Goal: Information Seeking & Learning: Learn about a topic

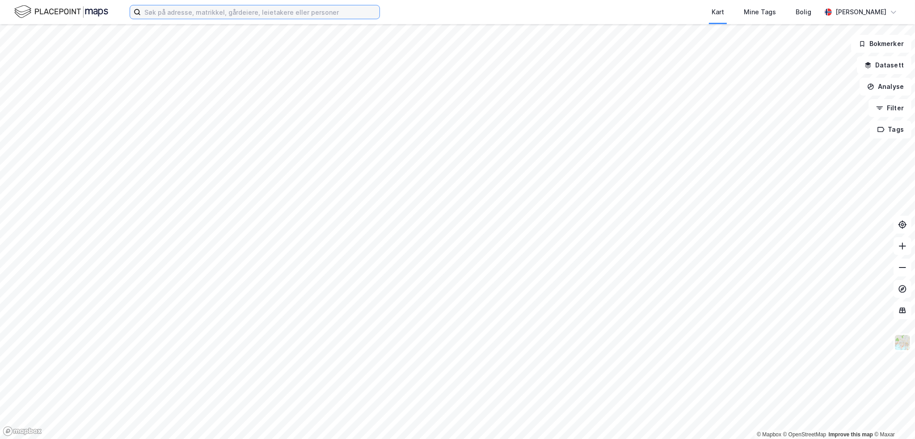
click at [174, 12] on input at bounding box center [260, 11] width 239 height 13
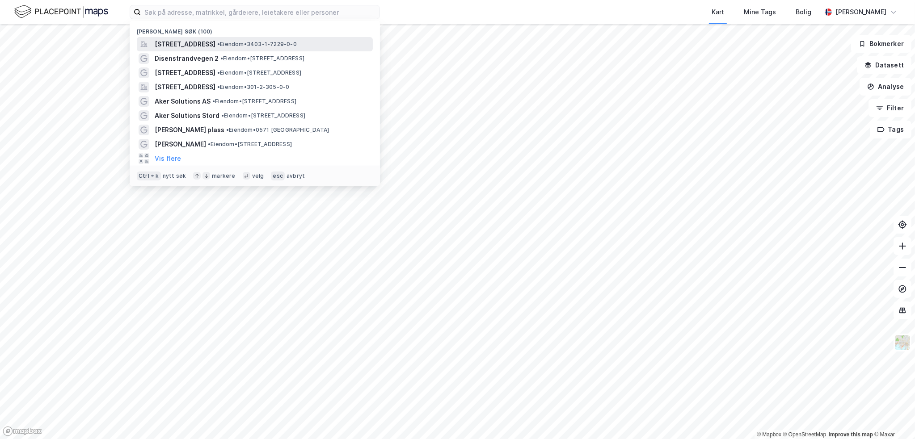
click at [186, 42] on span "[STREET_ADDRESS]" at bounding box center [185, 44] width 61 height 11
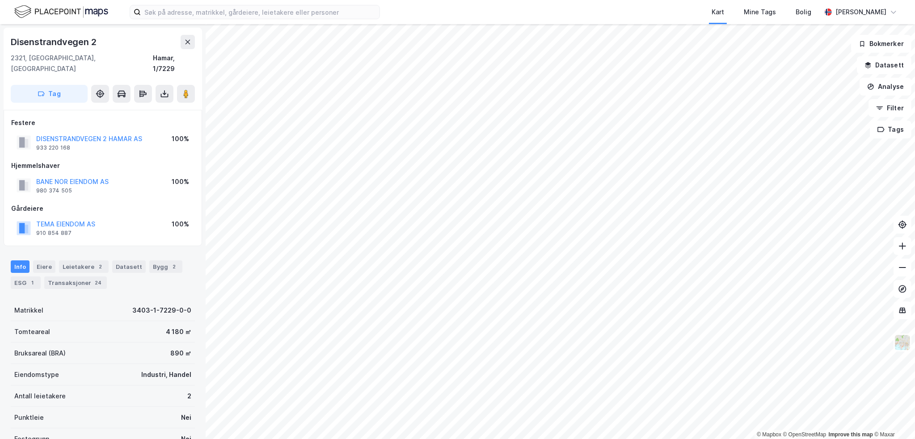
scroll to position [89, 0]
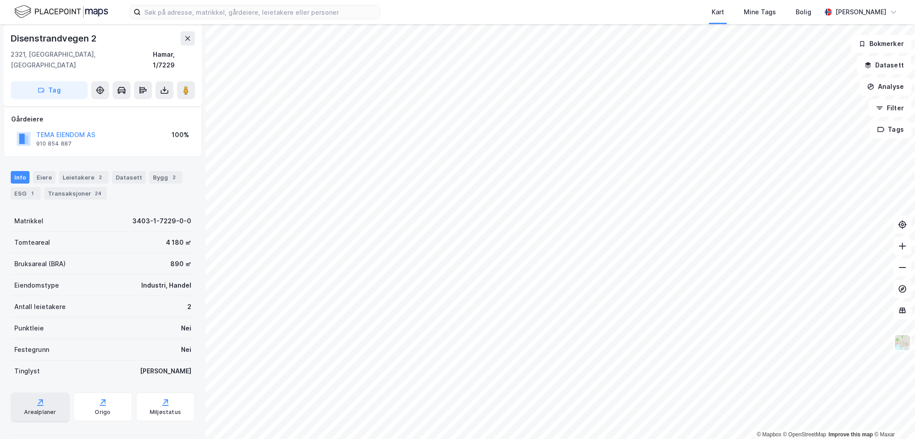
click at [41, 406] on icon at bounding box center [40, 406] width 6 height 1
click at [21, 171] on div "Info" at bounding box center [20, 177] width 19 height 13
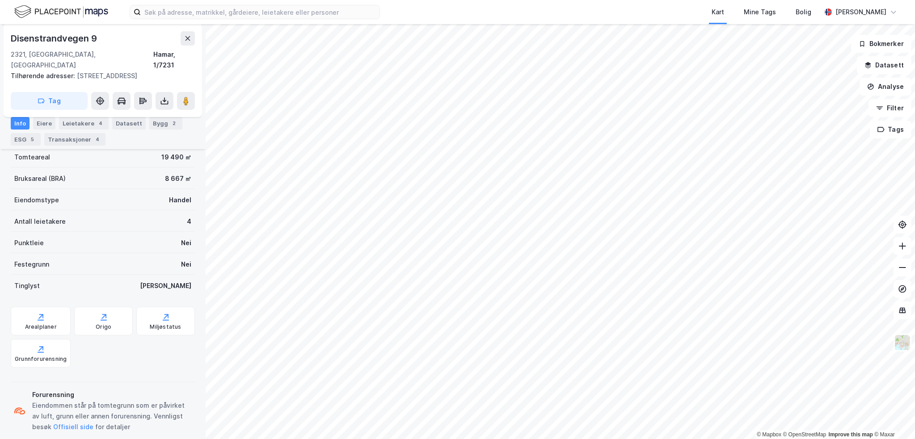
scroll to position [147, 0]
click at [76, 140] on div "Transaksjoner 4" at bounding box center [74, 139] width 61 height 13
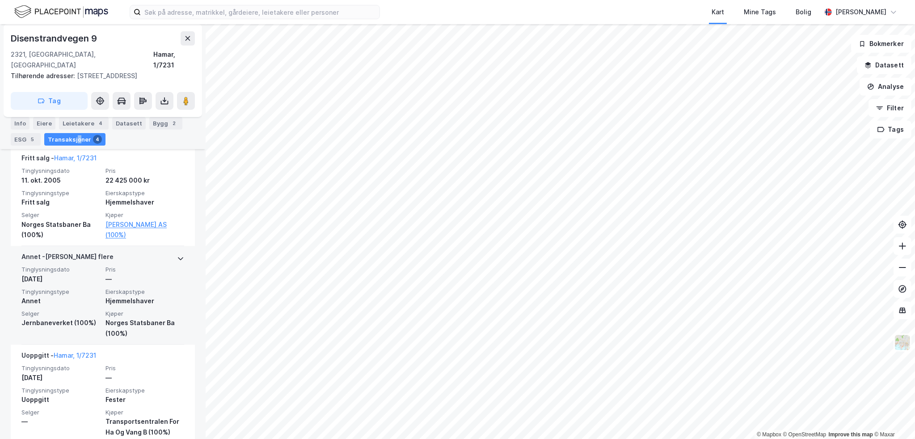
scroll to position [444, 0]
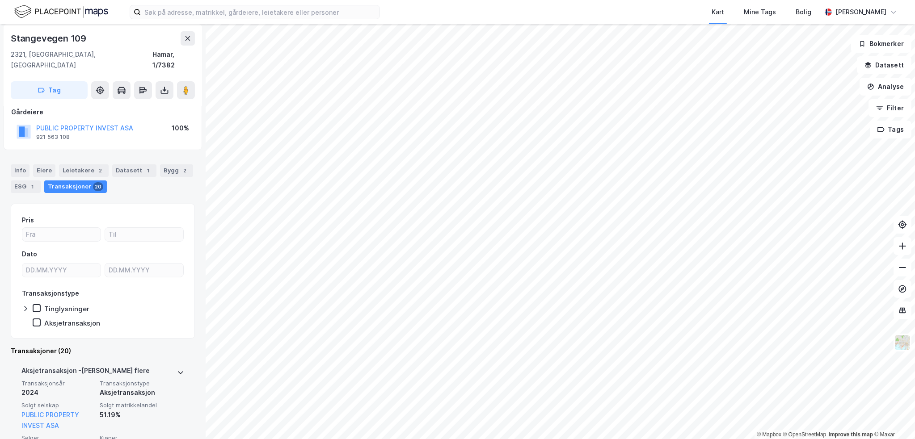
scroll to position [179, 0]
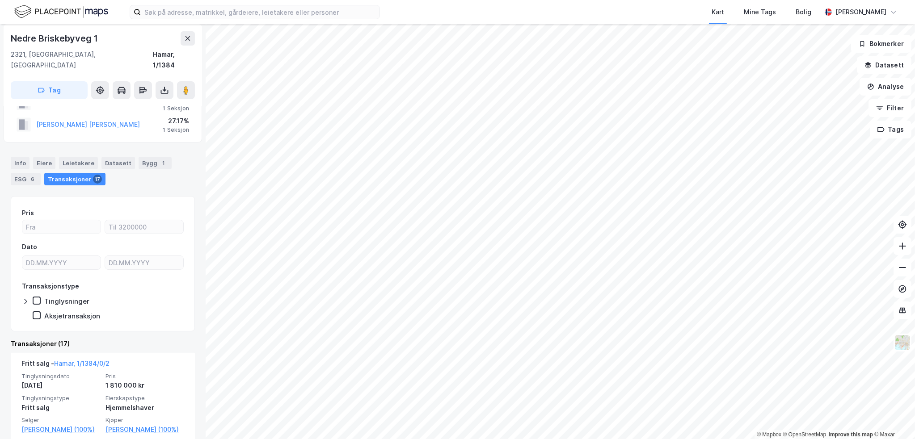
scroll to position [179, 0]
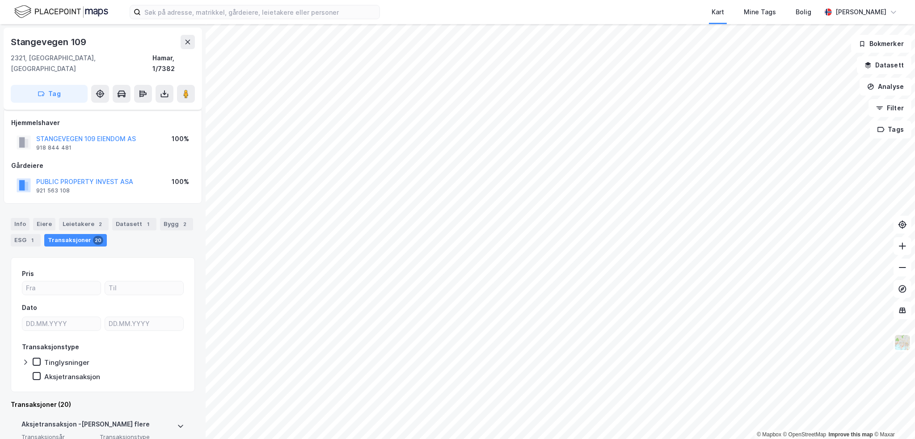
scroll to position [224, 0]
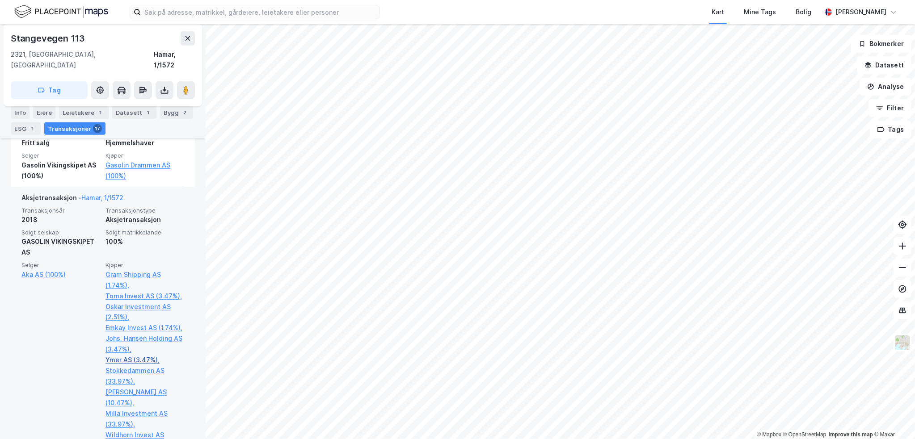
scroll to position [537, 0]
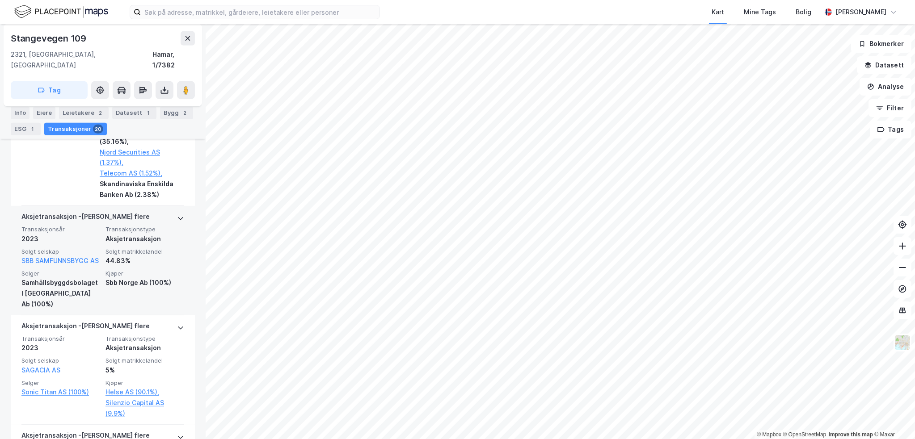
scroll to position [581, 0]
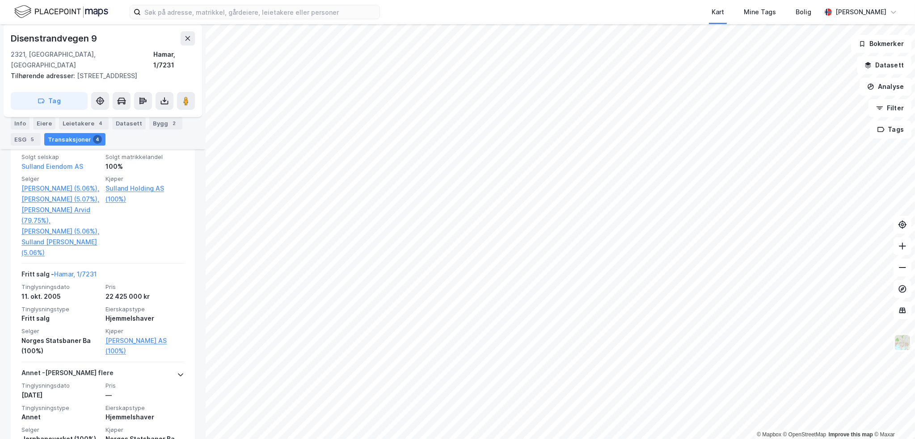
scroll to position [309, 0]
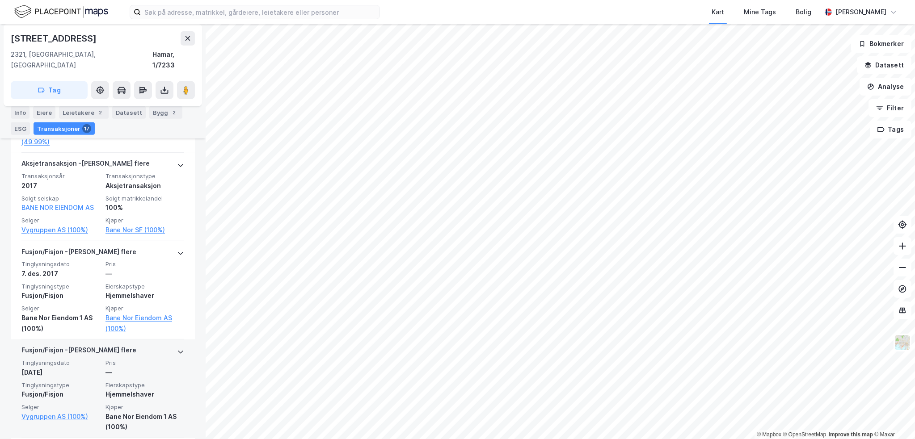
scroll to position [553, 0]
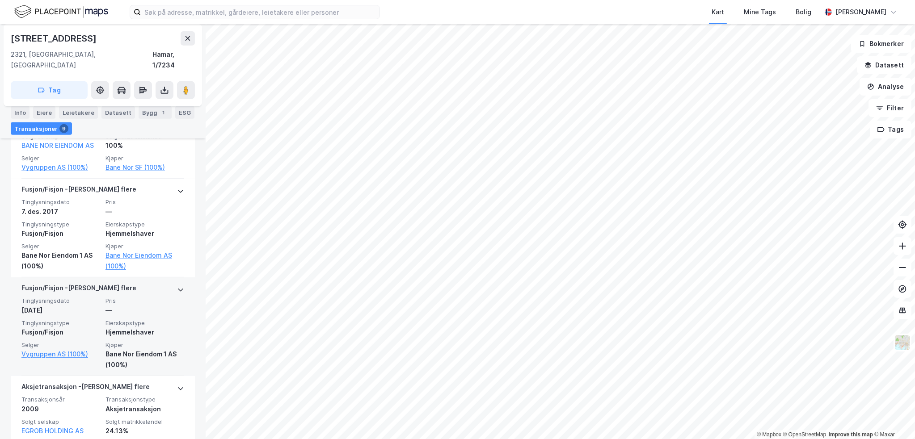
scroll to position [530, 0]
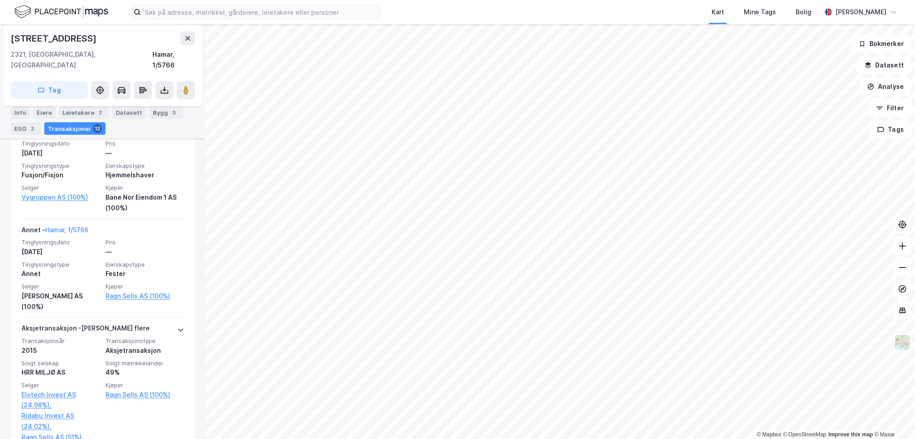
scroll to position [753, 0]
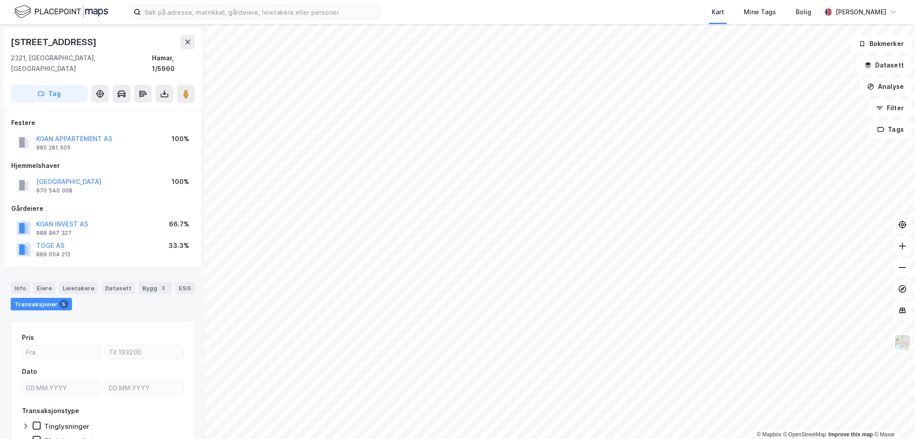
scroll to position [38, 0]
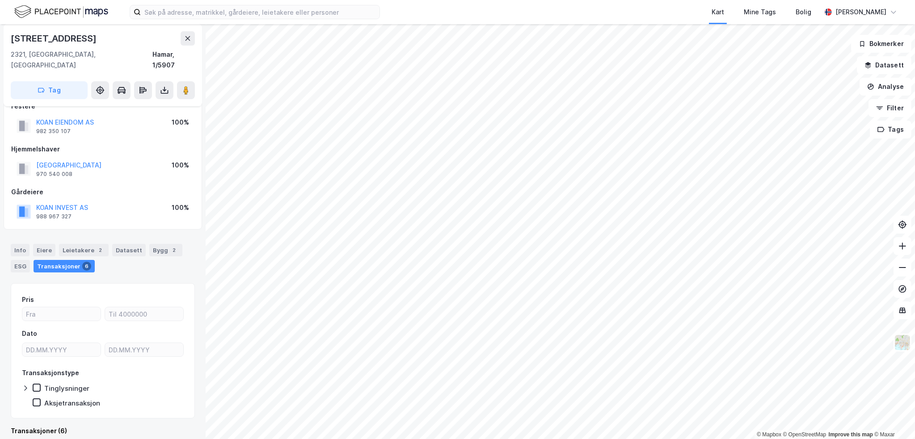
scroll to position [240, 0]
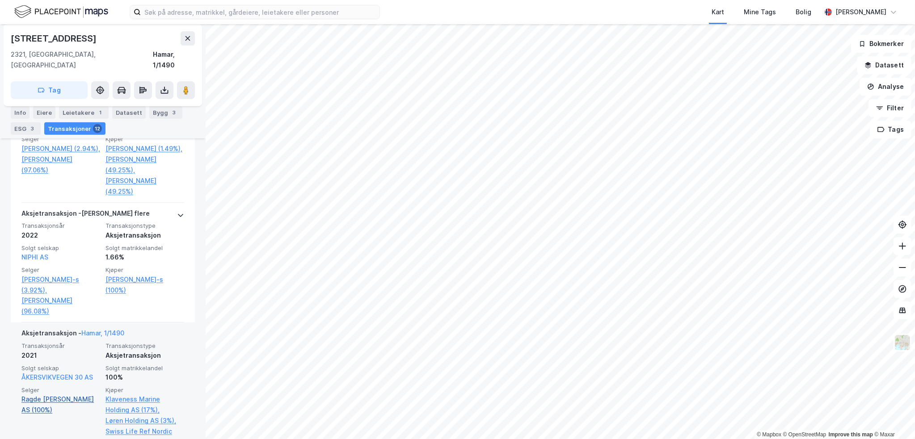
scroll to position [626, 0]
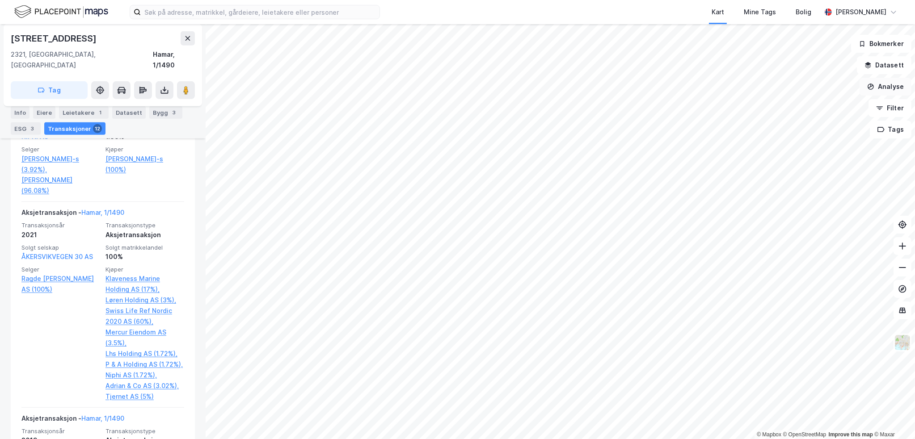
click at [877, 88] on button "Analyse" at bounding box center [886, 87] width 52 height 18
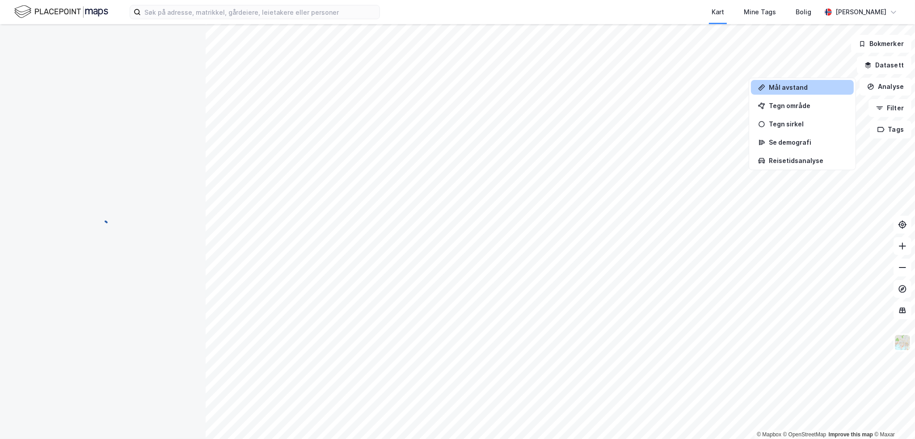
click at [795, 87] on div "Mål avstand" at bounding box center [808, 88] width 78 height 8
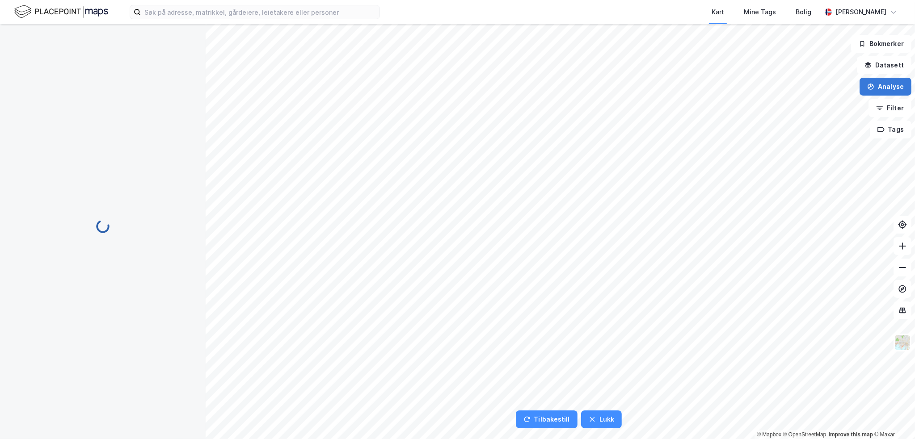
click at [887, 94] on button "Analyse" at bounding box center [886, 87] width 52 height 18
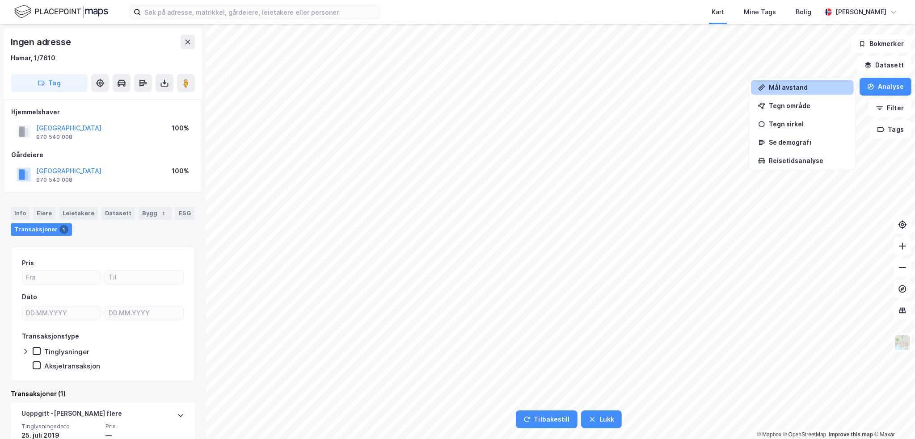
click at [803, 84] on div "Mål avstand" at bounding box center [808, 88] width 78 height 8
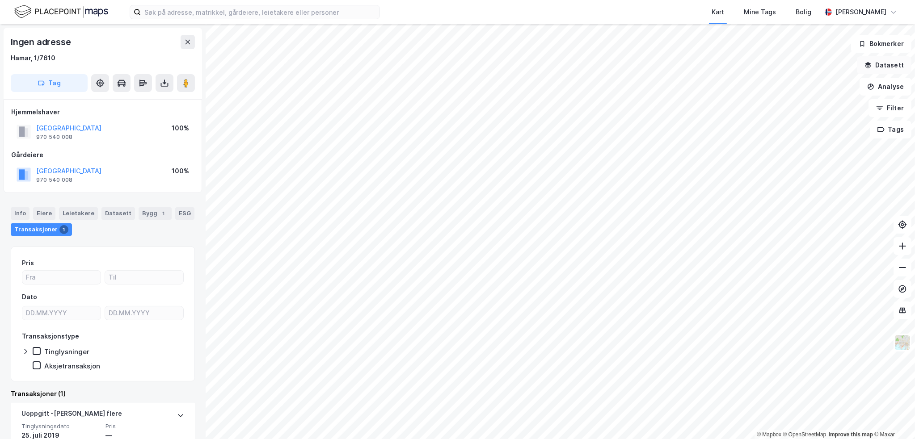
click at [881, 66] on button "Datasett" at bounding box center [884, 65] width 55 height 18
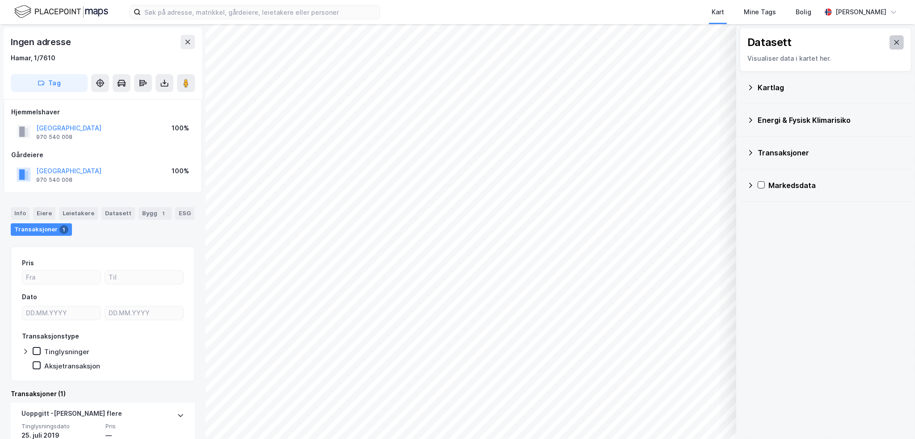
click at [890, 46] on button at bounding box center [897, 42] width 14 height 14
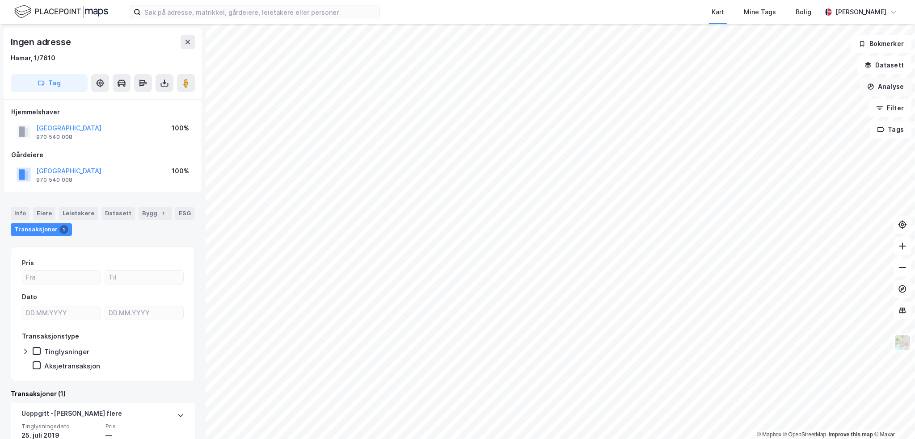
click at [880, 94] on button "Analyse" at bounding box center [886, 87] width 52 height 18
click at [788, 106] on div "Tegn område" at bounding box center [808, 106] width 78 height 8
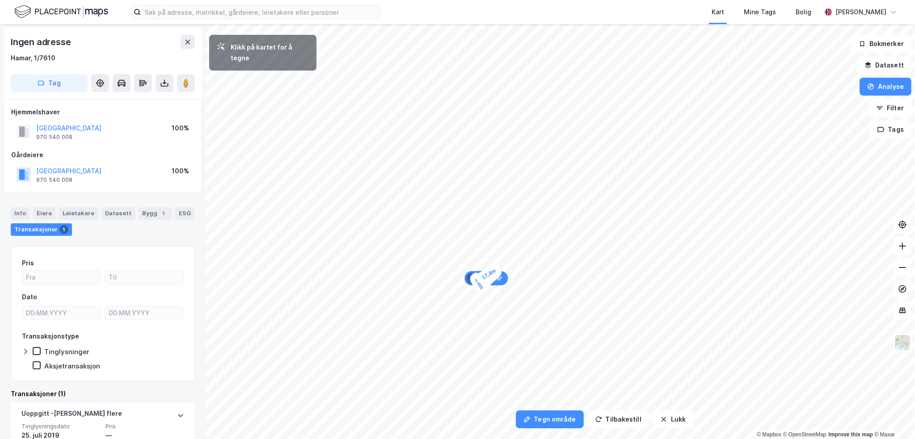
click at [477, 282] on div "3,4m" at bounding box center [479, 284] width 22 height 26
click at [465, 294] on div "9,7m" at bounding box center [471, 287] width 25 height 25
click at [478, 309] on div "15,5m" at bounding box center [473, 301] width 27 height 27
